Goal: Task Accomplishment & Management: Manage account settings

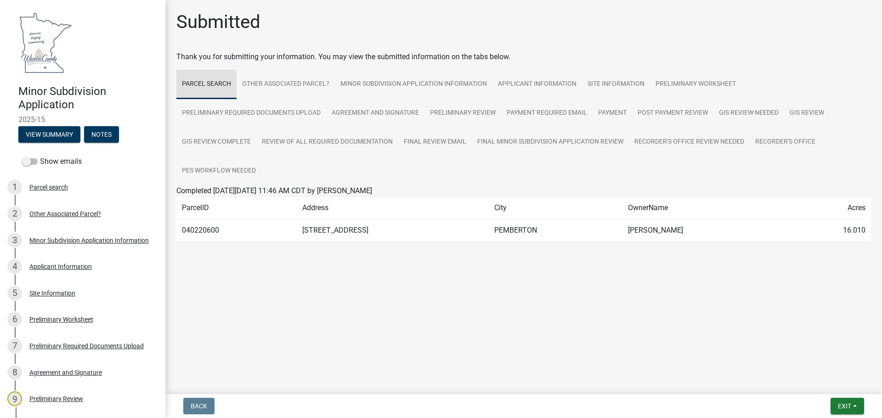
click at [214, 84] on link "Parcel search" at bounding box center [206, 84] width 60 height 29
click at [520, 239] on span "Exit" at bounding box center [844, 406] width 13 height 7
click at [520, 239] on button "Save & Exit" at bounding box center [827, 383] width 73 height 22
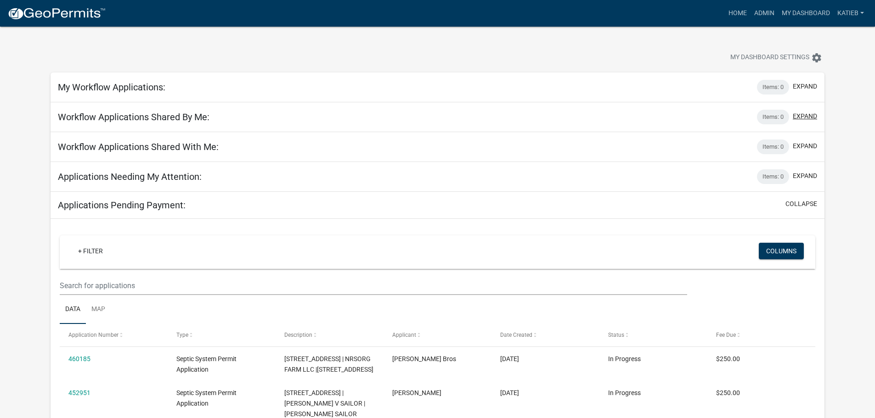
click at [520, 116] on button "expand" at bounding box center [805, 117] width 24 height 10
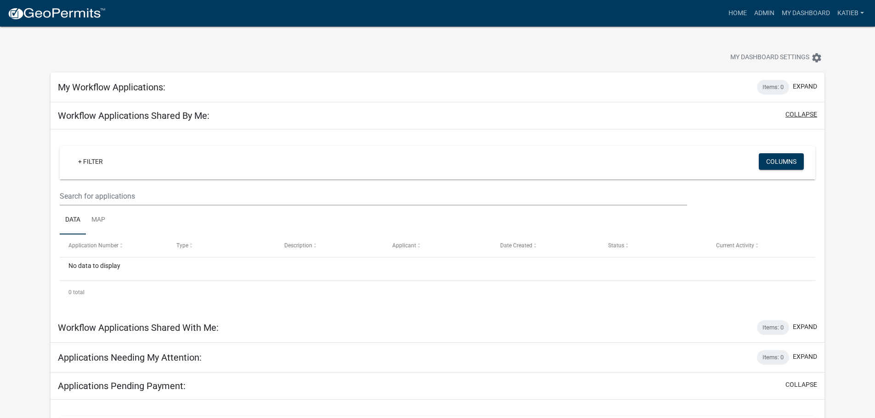
click at [520, 115] on button "collapse" at bounding box center [801, 115] width 32 height 10
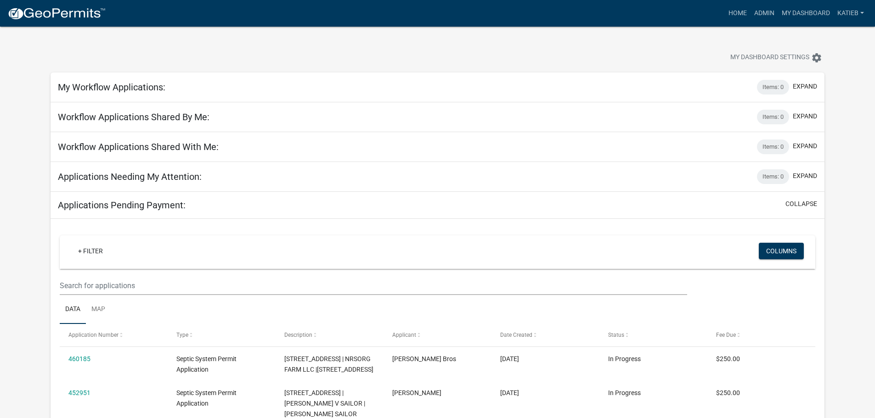
click at [58, 16] on img at bounding box center [56, 14] width 98 height 14
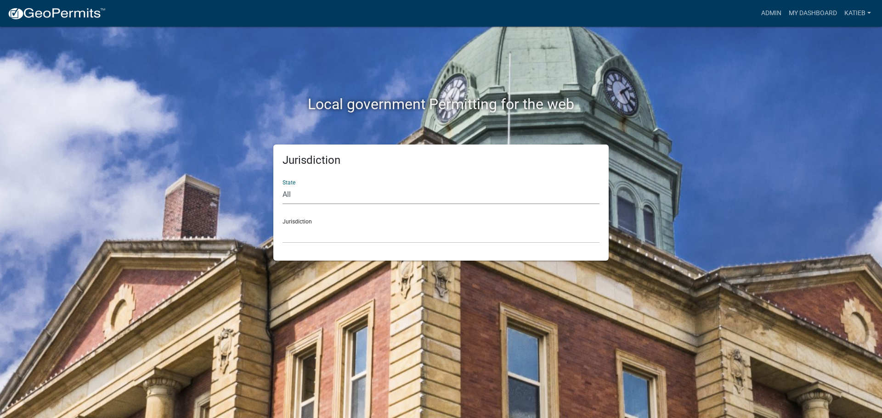
click at [298, 192] on select "All [US_STATE] [US_STATE] [US_STATE] [US_STATE] [US_STATE] [US_STATE] [US_STATE…" at bounding box center [440, 195] width 317 height 19
select select "[US_STATE]"
click at [282, 186] on select "All [US_STATE] [US_STATE] [US_STATE] [US_STATE] [US_STATE] [US_STATE] [US_STATE…" at bounding box center [440, 195] width 317 height 19
click at [451, 231] on select "[GEOGRAPHIC_DATA], [US_STATE] [GEOGRAPHIC_DATA], [US_STATE] [GEOGRAPHIC_DATA], …" at bounding box center [440, 234] width 317 height 19
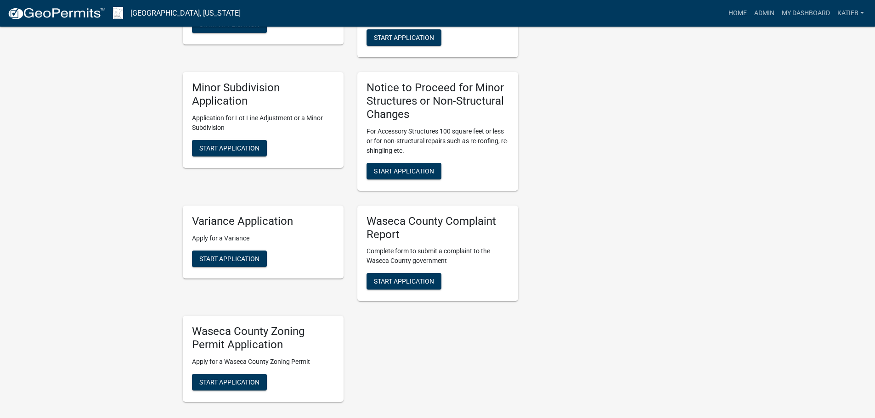
scroll to position [276, 0]
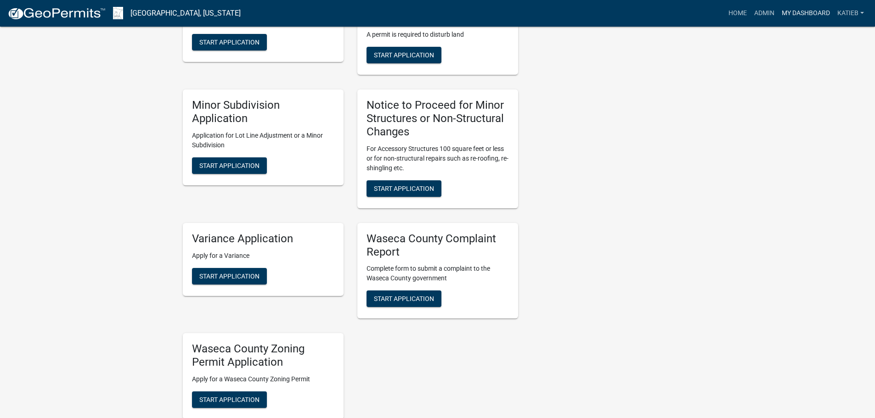
click at [520, 14] on link "My Dashboard" at bounding box center [806, 13] width 56 height 17
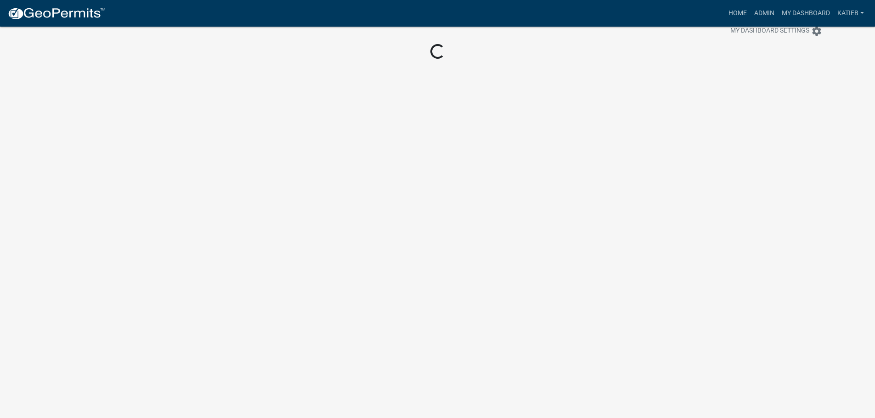
scroll to position [27, 0]
